Goal: Task Accomplishment & Management: Use online tool/utility

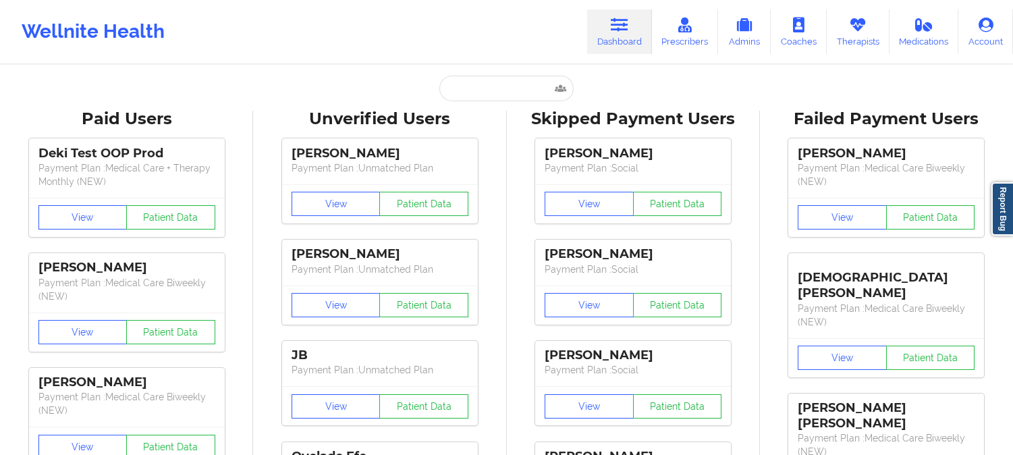
click at [497, 92] on input "text" at bounding box center [506, 89] width 134 height 26
type input "[PERSON_NAME]"
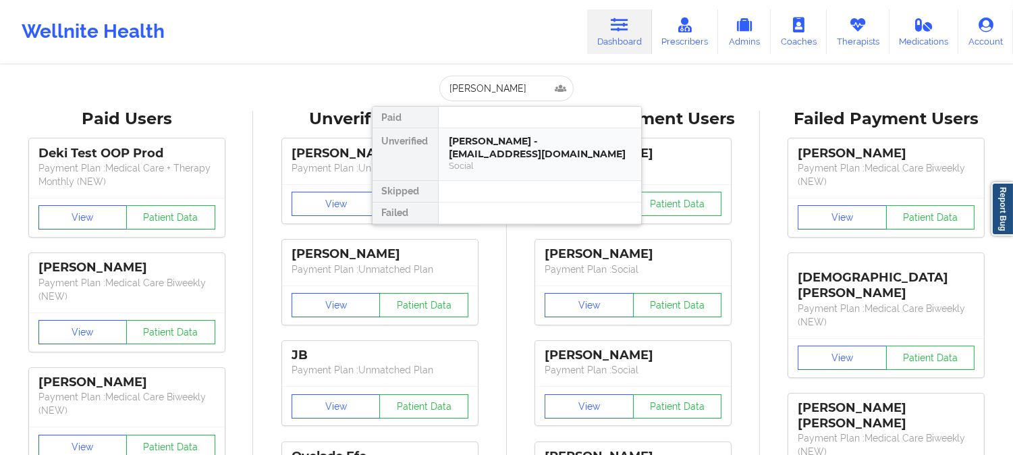
click at [488, 139] on div "[PERSON_NAME] - [EMAIL_ADDRESS][DOMAIN_NAME]" at bounding box center [539, 147] width 181 height 25
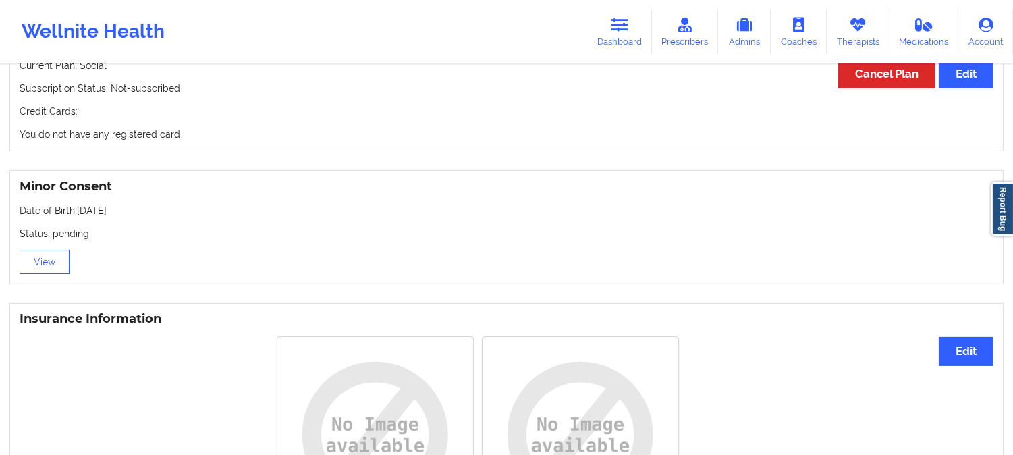
scroll to position [900, 0]
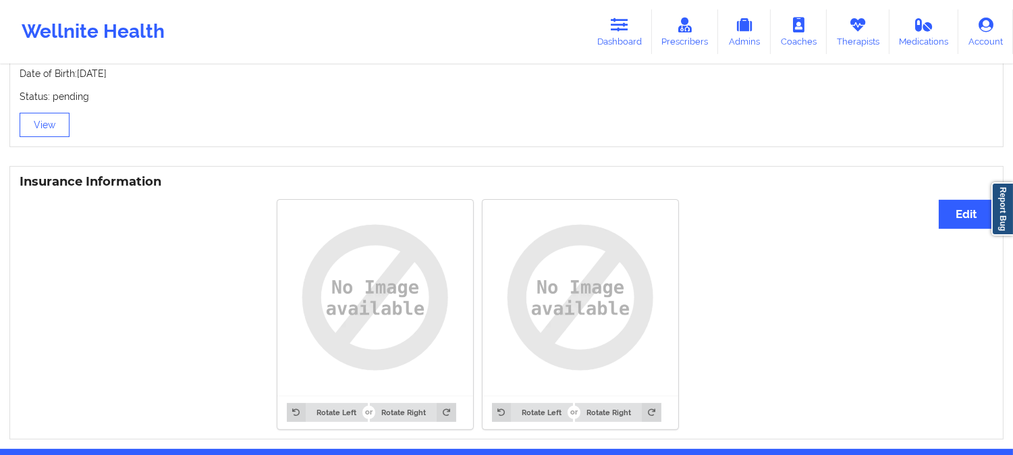
drag, startPoint x: 846, startPoint y: 416, endPoint x: 826, endPoint y: 365, distance: 54.5
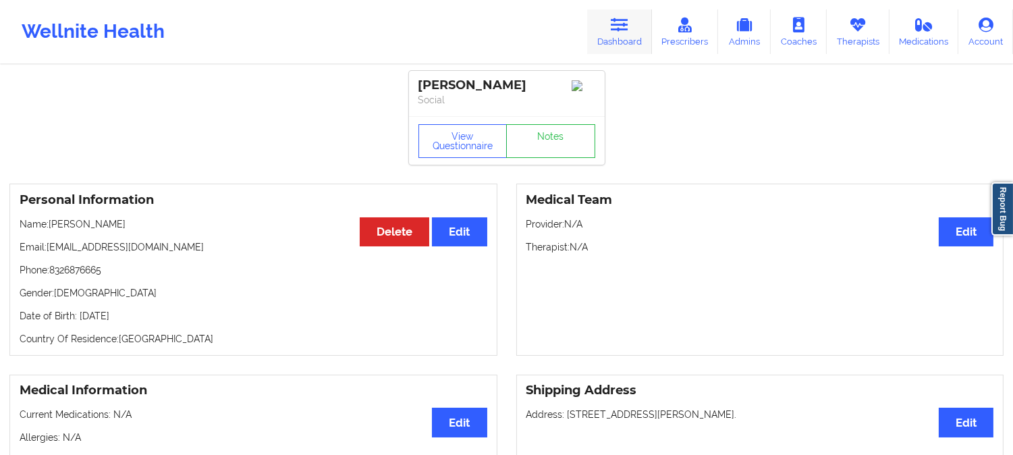
click at [608, 16] on link "Dashboard" at bounding box center [619, 31] width 65 height 45
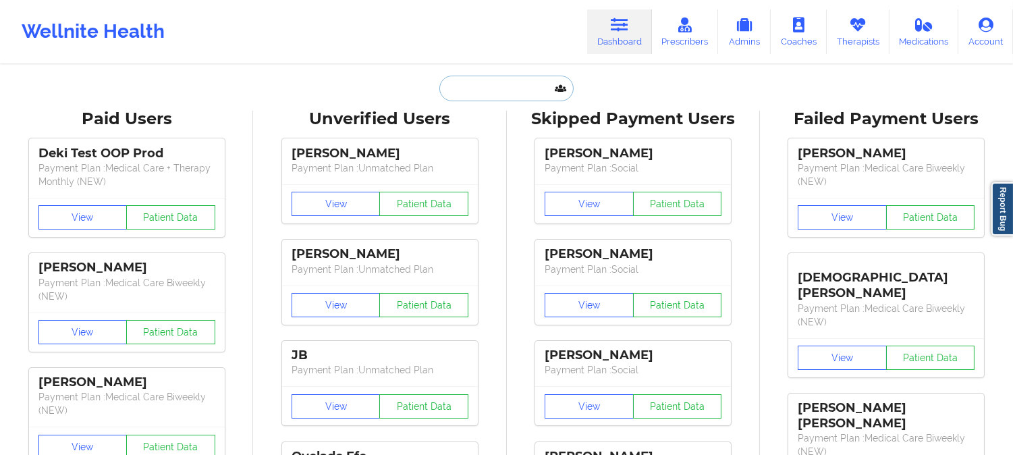
click at [514, 97] on input "text" at bounding box center [506, 89] width 134 height 26
paste input "[PERSON_NAME]"
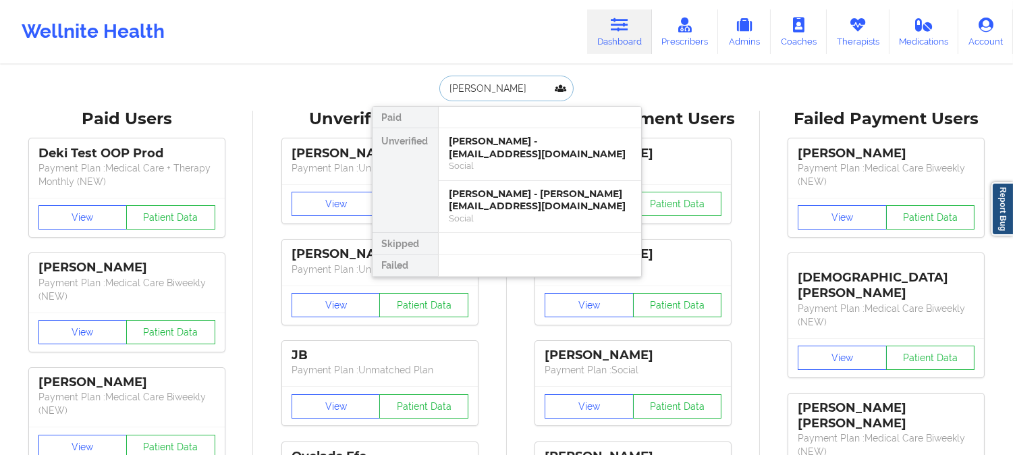
paste input "[PERSON_NAME]"
type input "[PERSON_NAME]"
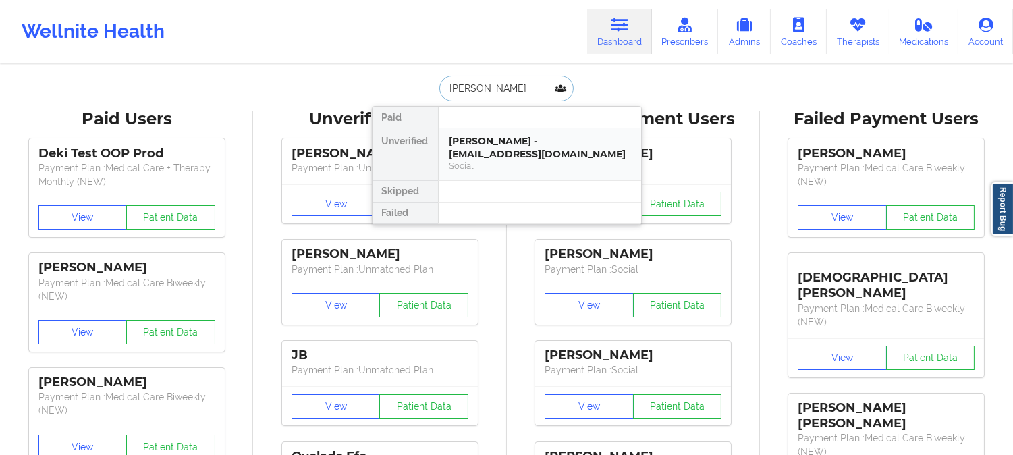
click at [511, 144] on div "[PERSON_NAME] - [EMAIL_ADDRESS][DOMAIN_NAME]" at bounding box center [539, 147] width 181 height 25
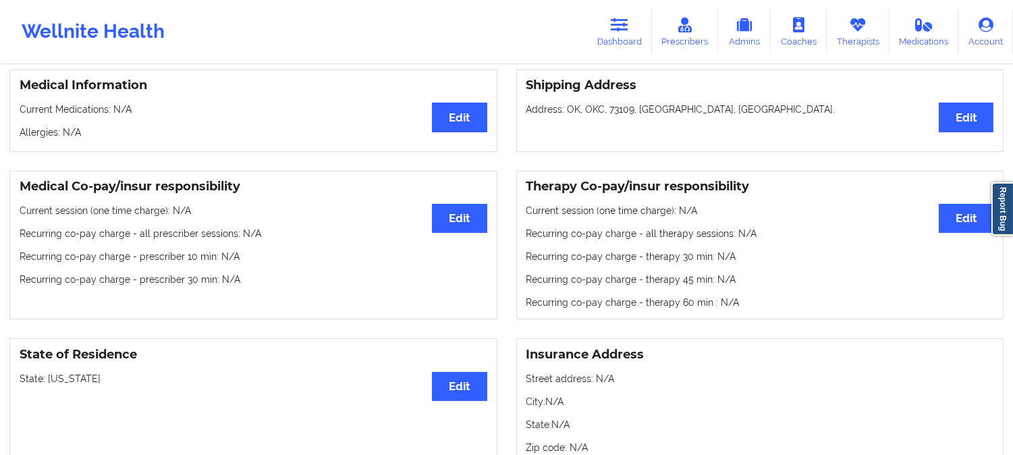
scroll to position [443, 0]
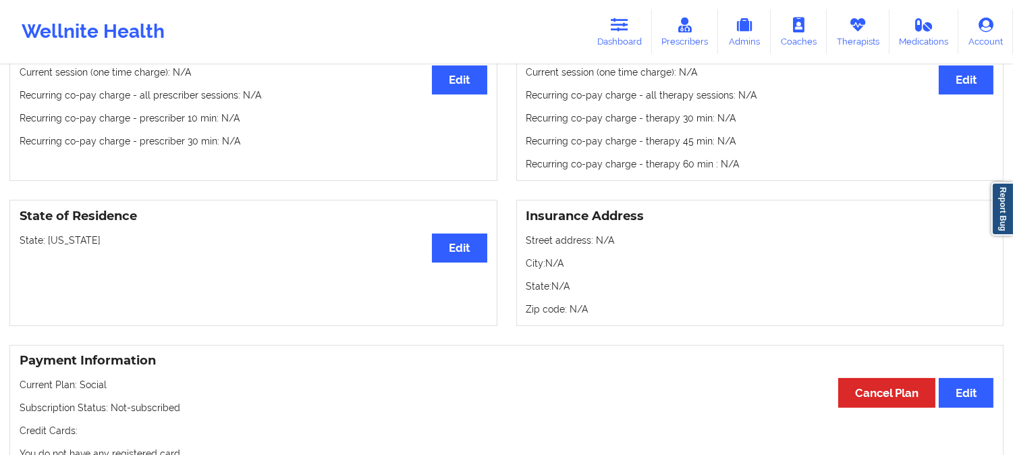
click at [67, 247] on p "State: [US_STATE]" at bounding box center [254, 240] width 468 height 13
copy p "[US_STATE]"
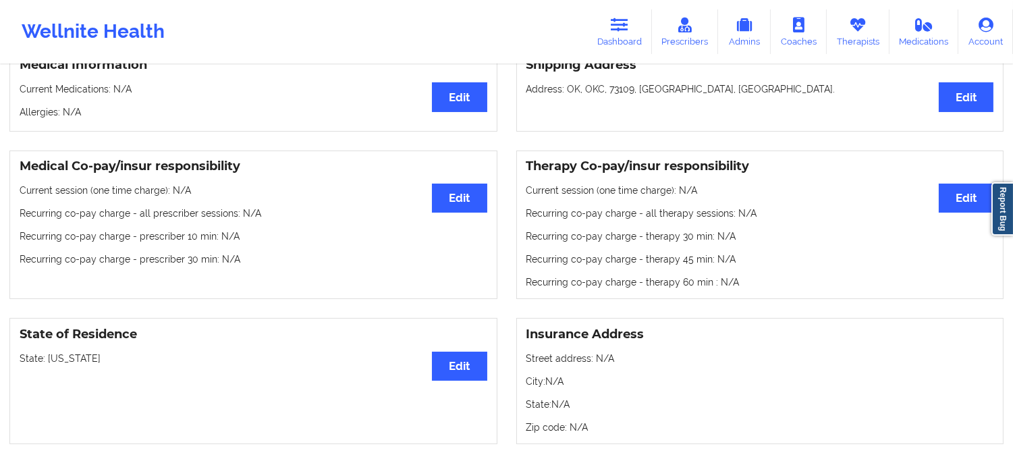
scroll to position [0, 0]
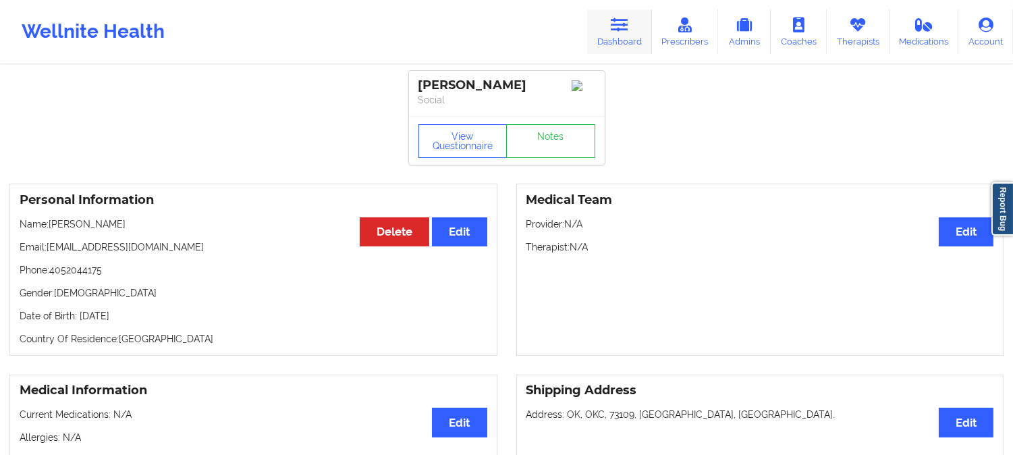
click at [612, 25] on icon at bounding box center [620, 25] width 18 height 15
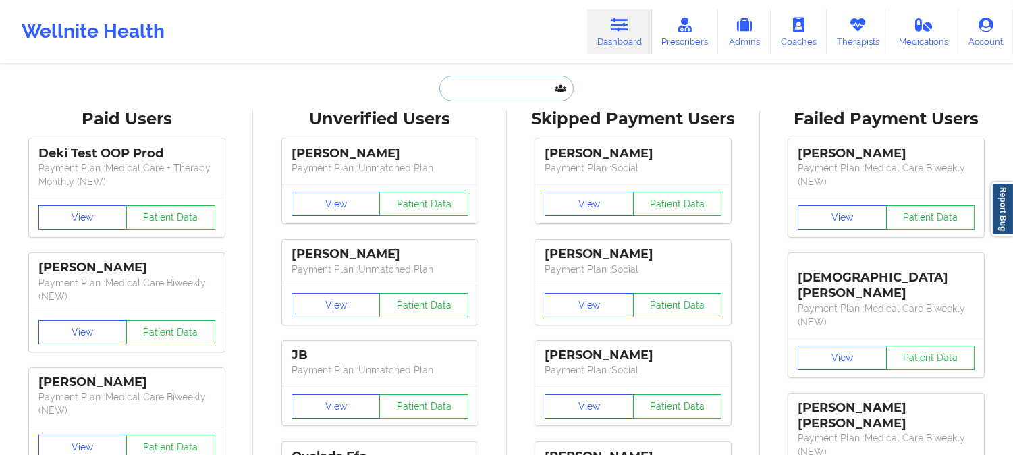
click at [520, 85] on input "text" at bounding box center [506, 89] width 134 height 26
paste input "[PERSON_NAME]"
type input "[PERSON_NAME]"
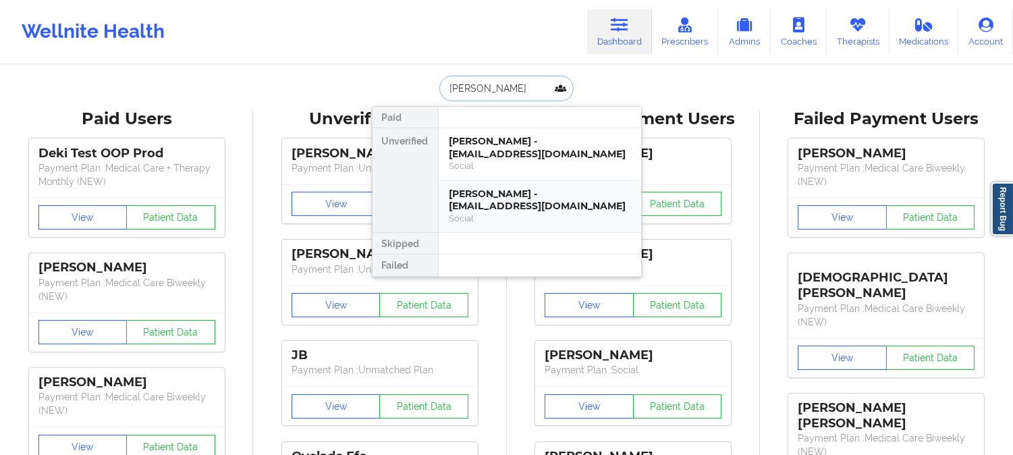
click at [518, 217] on div "Social" at bounding box center [539, 218] width 181 height 11
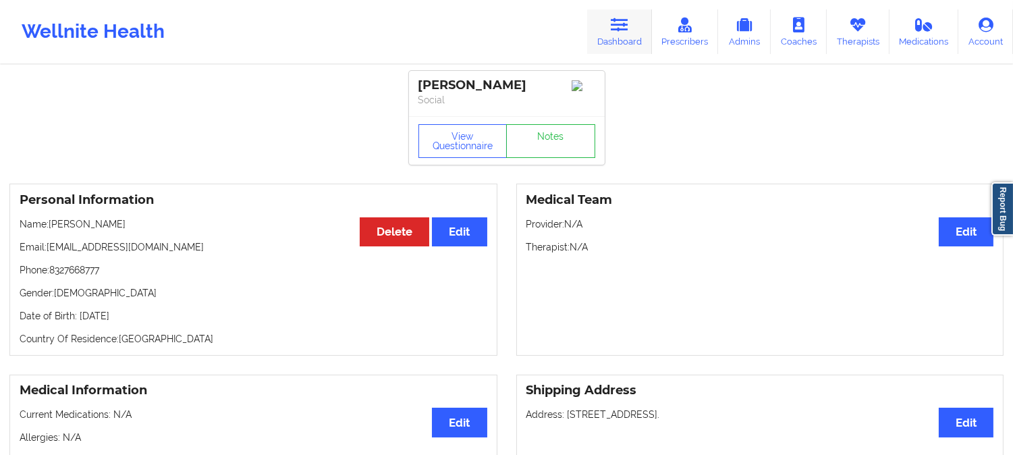
click at [628, 30] on icon at bounding box center [620, 25] width 18 height 15
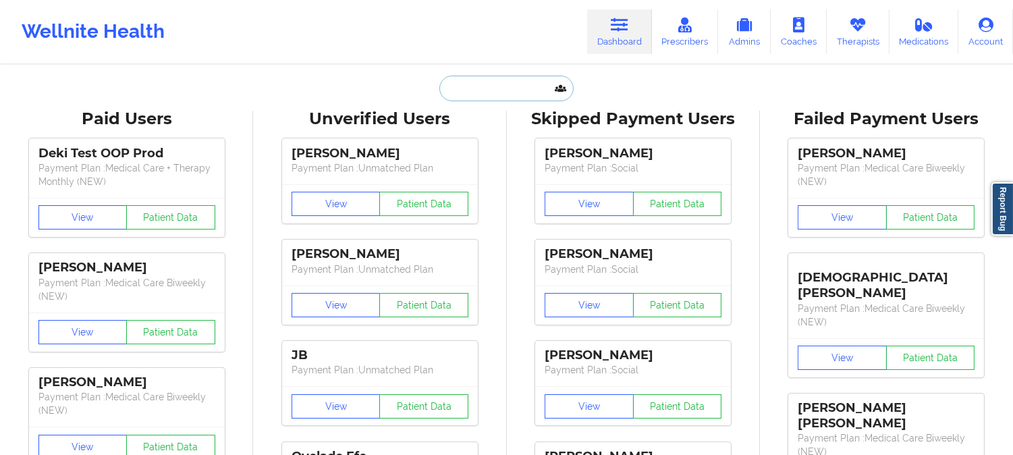
click at [516, 81] on input "text" at bounding box center [506, 89] width 134 height 26
paste input "[PERSON_NAME]"
type input "[PERSON_NAME]"
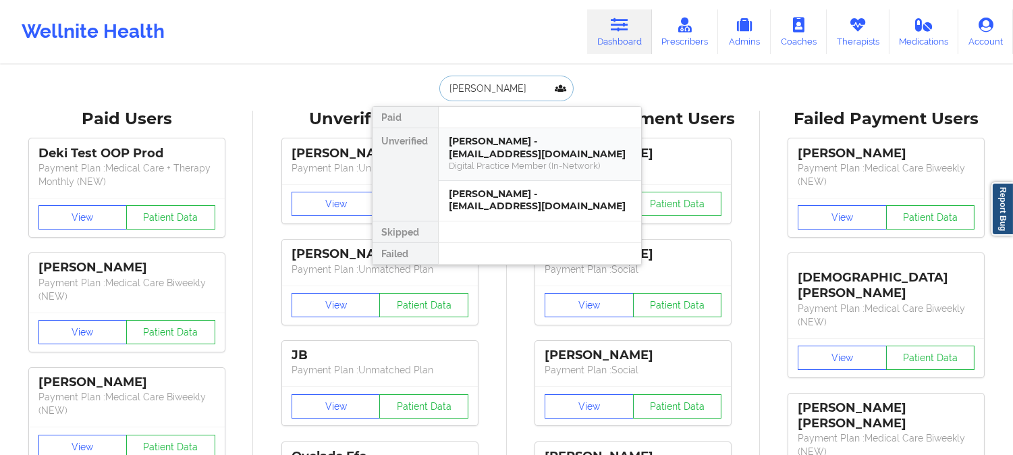
click at [591, 150] on div "[PERSON_NAME] - [EMAIL_ADDRESS][DOMAIN_NAME]" at bounding box center [539, 147] width 181 height 25
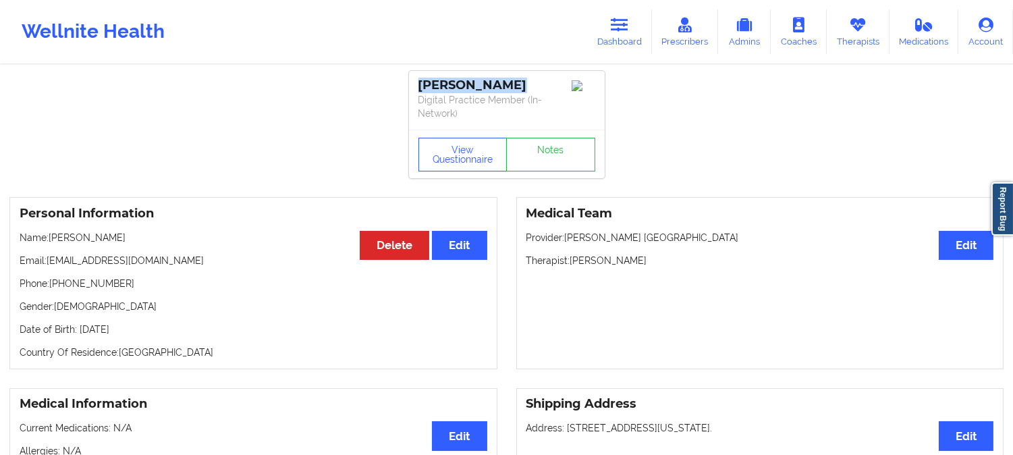
drag, startPoint x: 510, startPoint y: 83, endPoint x: 420, endPoint y: 82, distance: 89.8
click at [420, 82] on div "[PERSON_NAME]" at bounding box center [506, 86] width 177 height 16
copy div "[PERSON_NAME]"
